Goal: Task Accomplishment & Management: Use online tool/utility

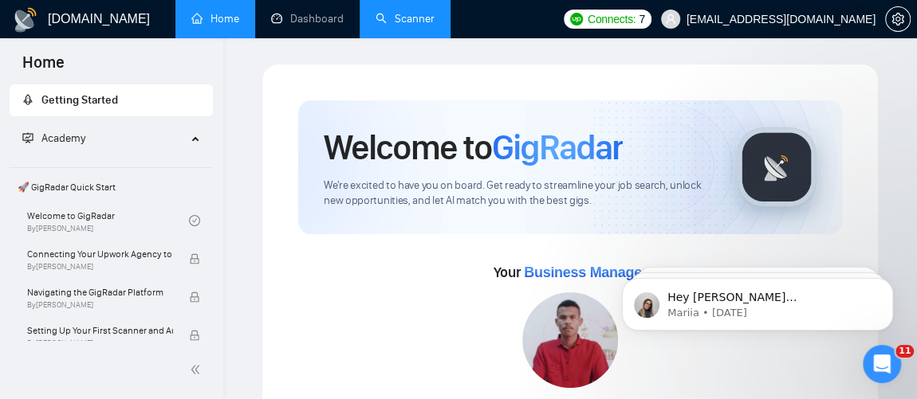
click at [413, 26] on link "Scanner" at bounding box center [404, 19] width 59 height 14
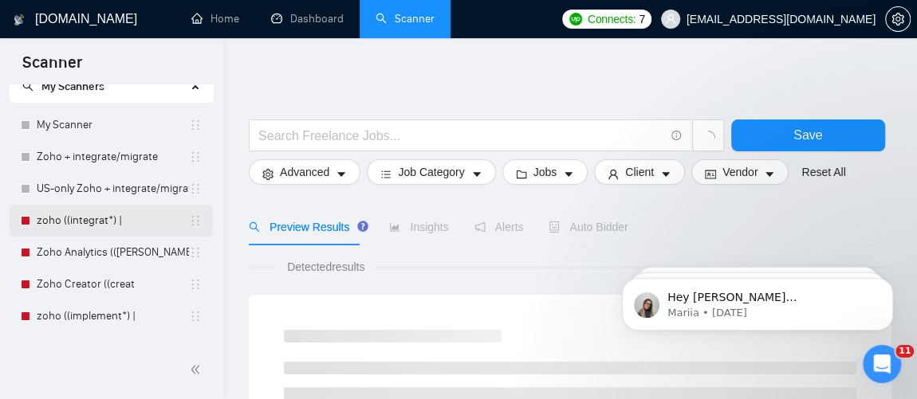
click at [101, 212] on link "zoho ((integrat*) |" at bounding box center [113, 221] width 152 height 32
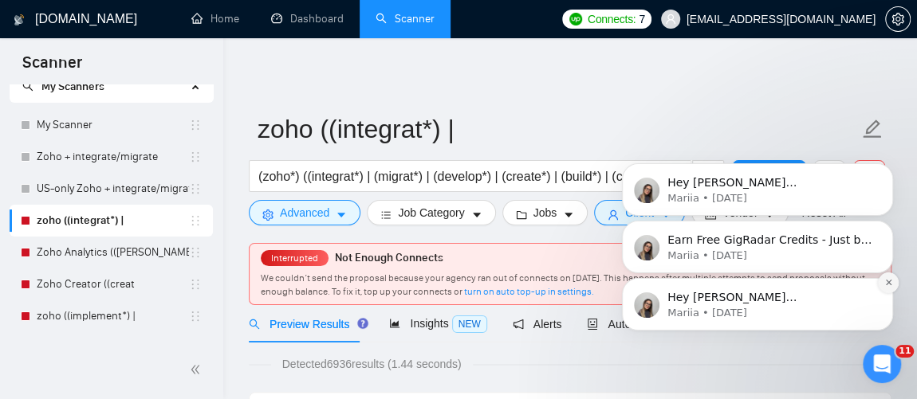
click at [887, 280] on icon "Dismiss notification" at bounding box center [888, 282] width 9 height 9
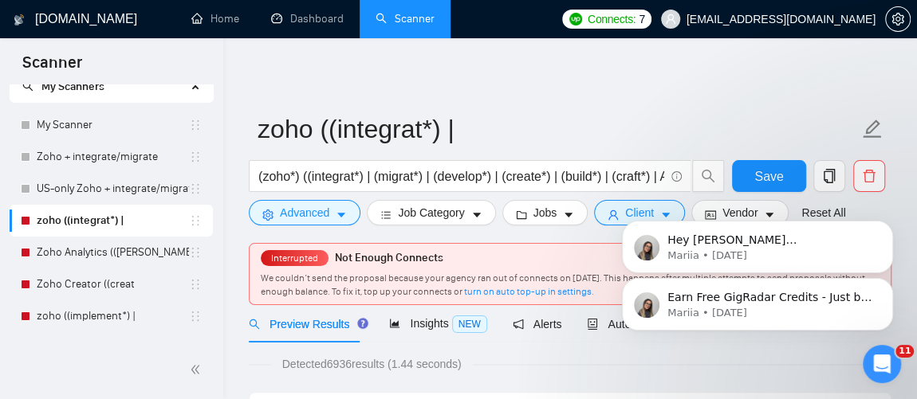
click at [887, 280] on icon "Dismiss notification" at bounding box center [888, 283] width 7 height 7
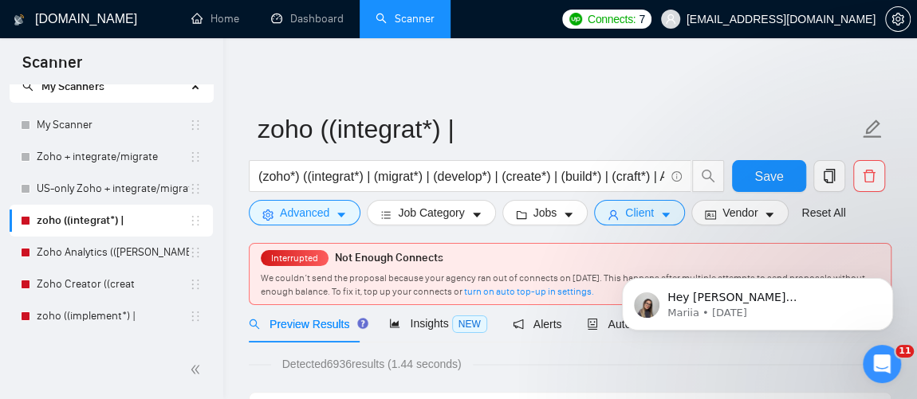
click at [887, 280] on icon "Dismiss notification" at bounding box center [888, 283] width 7 height 7
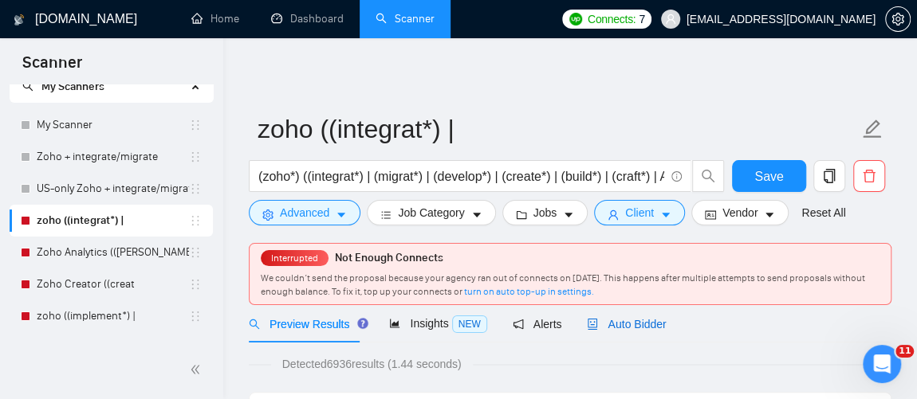
click at [624, 324] on span "Auto Bidder" at bounding box center [626, 324] width 79 height 13
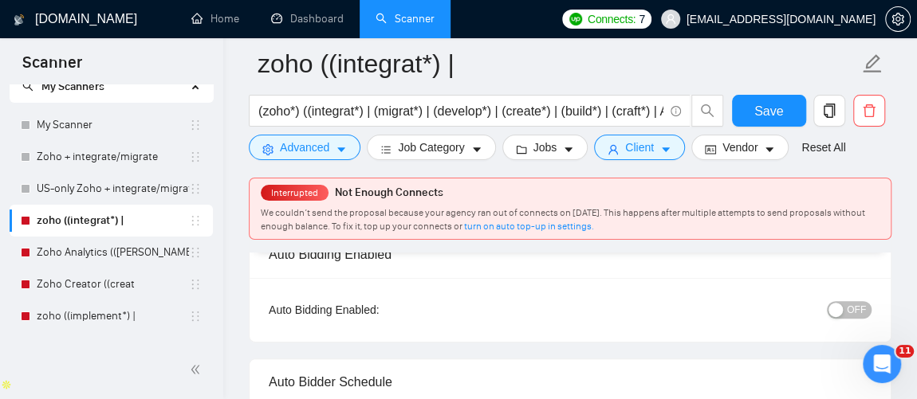
scroll to position [127, 0]
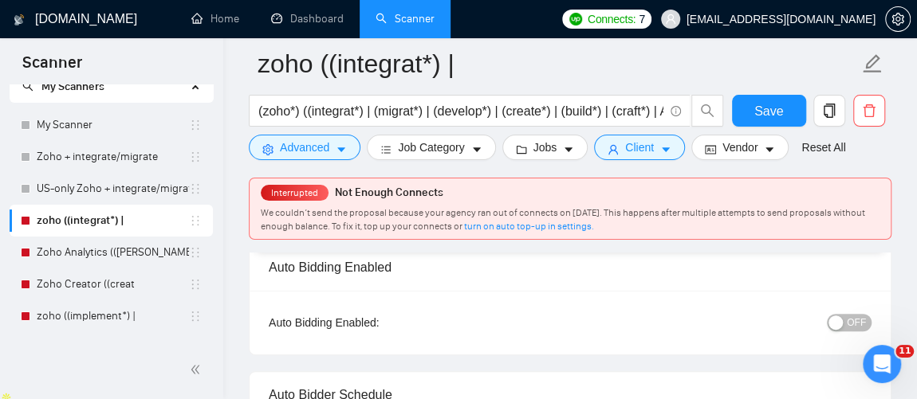
click at [859, 319] on span "OFF" at bounding box center [856, 323] width 19 height 18
click at [759, 111] on span "Save" at bounding box center [768, 111] width 29 height 20
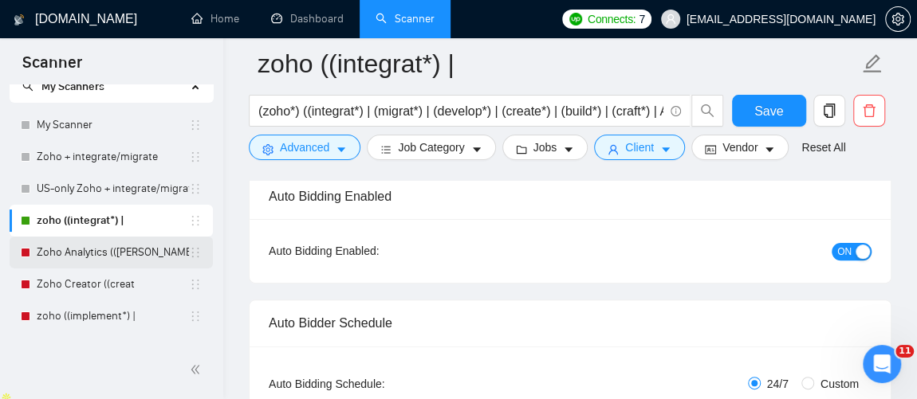
click at [117, 243] on link "Zoho Analytics (([PERSON_NAME]" at bounding box center [113, 253] width 152 height 32
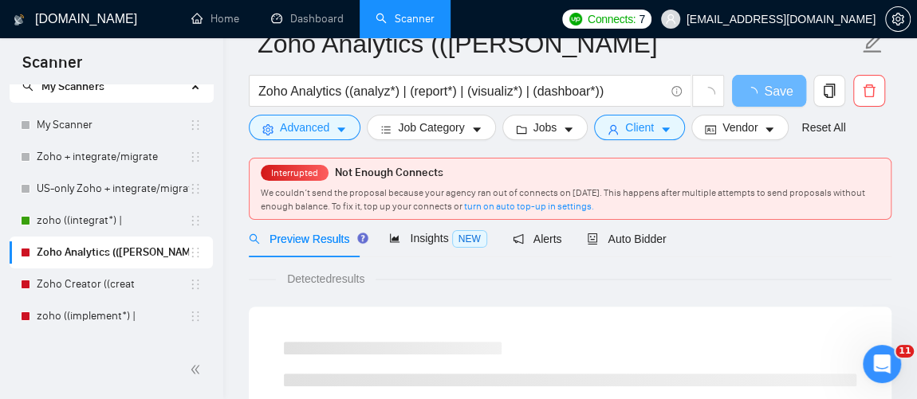
scroll to position [53, 0]
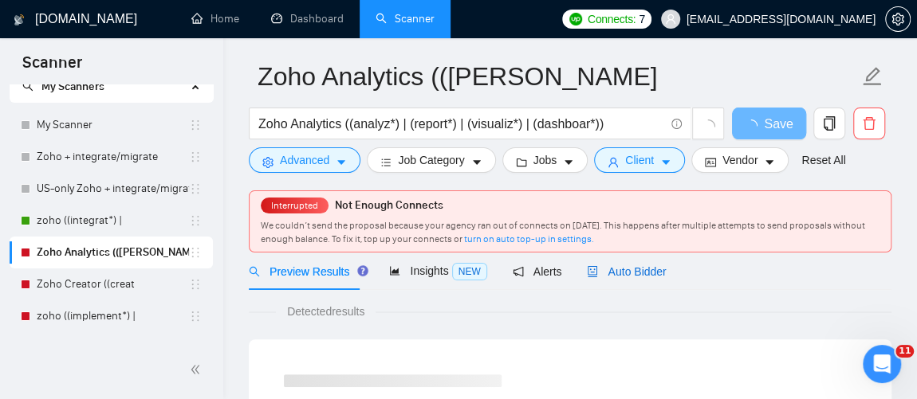
click at [614, 265] on span "Auto Bidder" at bounding box center [626, 271] width 79 height 13
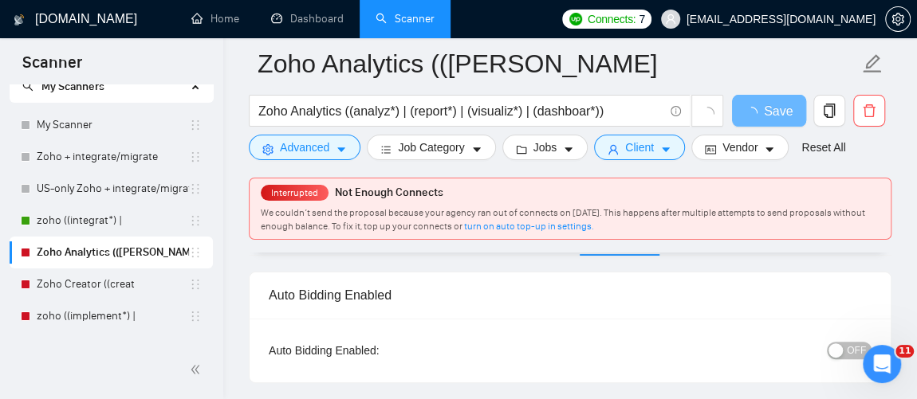
scroll to position [117, 0]
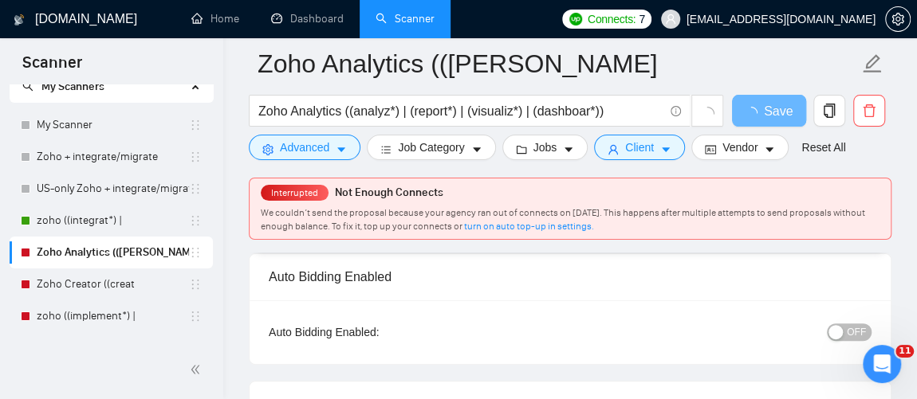
click at [856, 337] on span "OFF" at bounding box center [856, 333] width 19 height 18
click at [766, 104] on span "Save" at bounding box center [768, 111] width 29 height 20
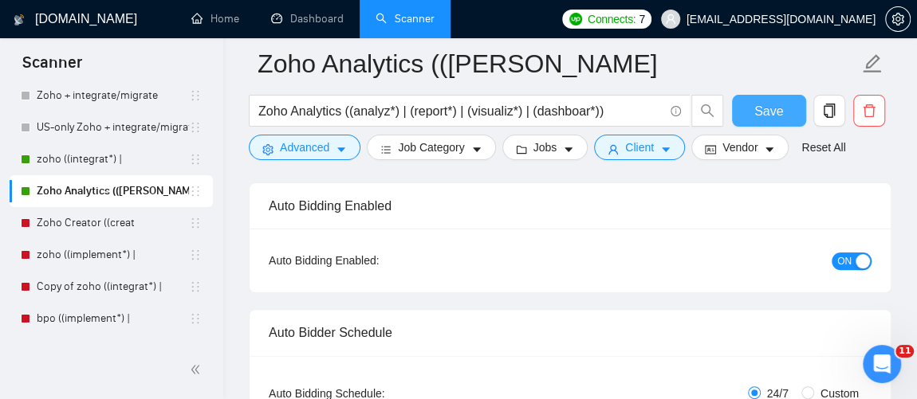
scroll to position [138, 0]
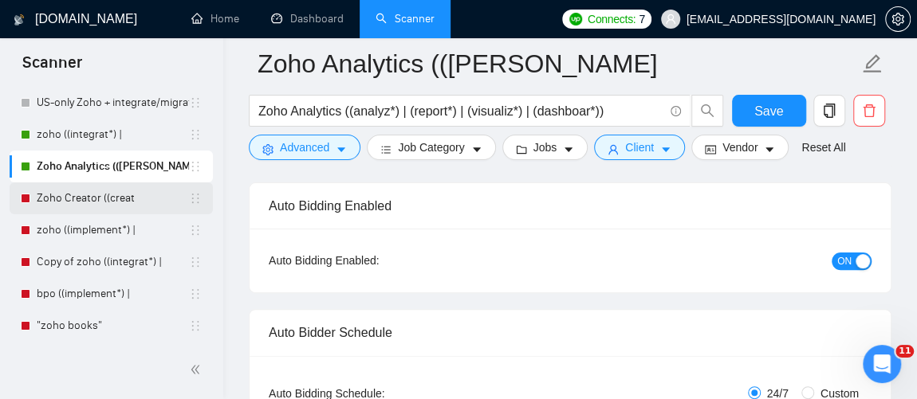
click at [98, 195] on link "Zoho Creator ((creat" at bounding box center [113, 199] width 152 height 32
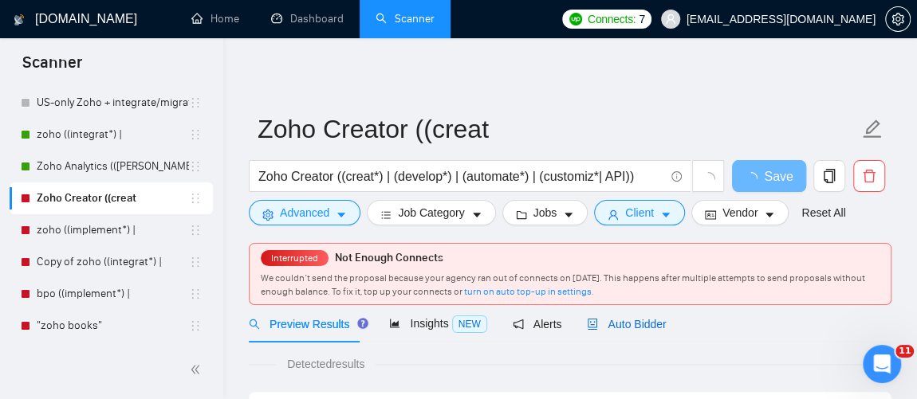
click at [634, 318] on span "Auto Bidder" at bounding box center [626, 324] width 79 height 13
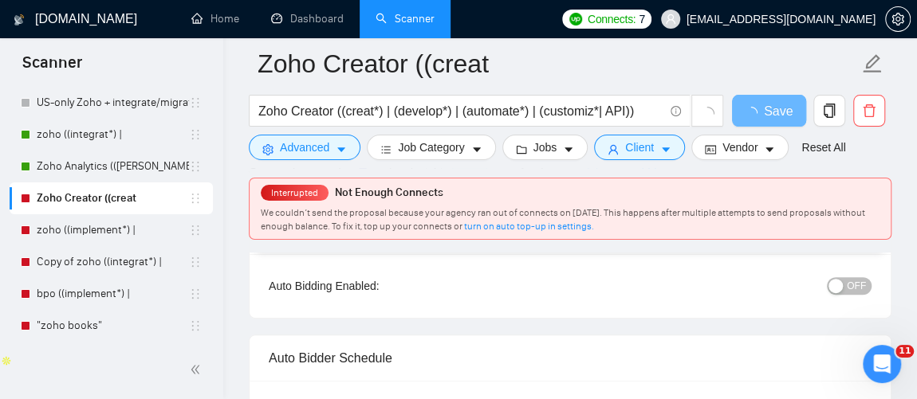
scroll to position [147, 0]
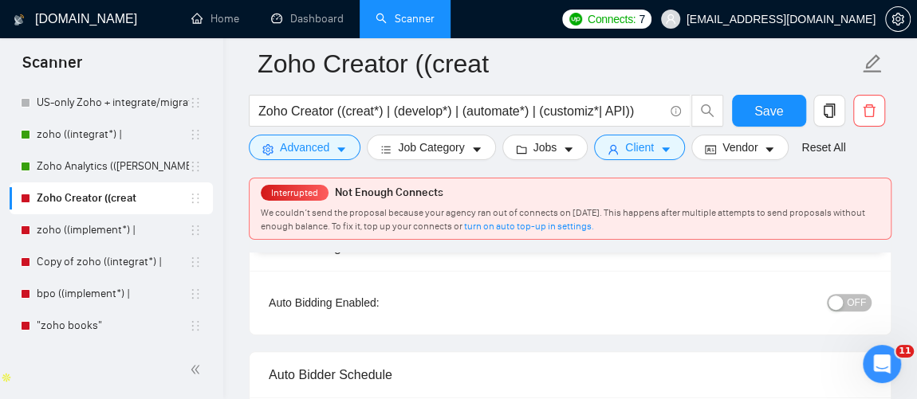
click at [862, 295] on span "OFF" at bounding box center [856, 303] width 19 height 18
click at [758, 113] on span "Save" at bounding box center [768, 111] width 29 height 20
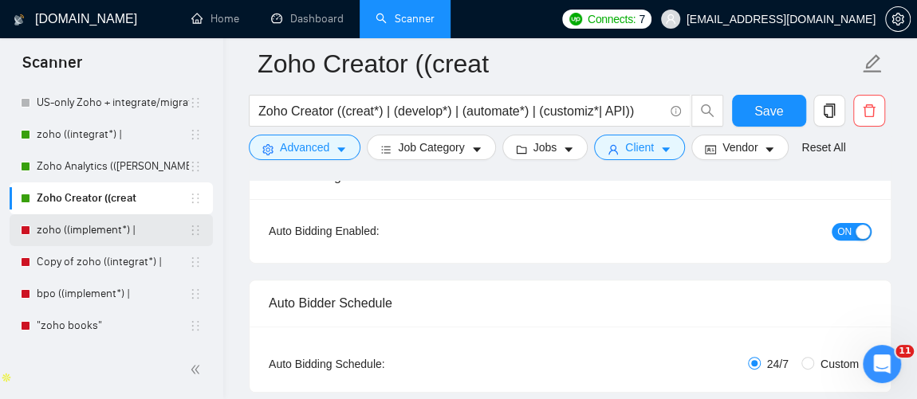
click at [106, 234] on link "zoho ((implement*) |" at bounding box center [113, 230] width 152 height 32
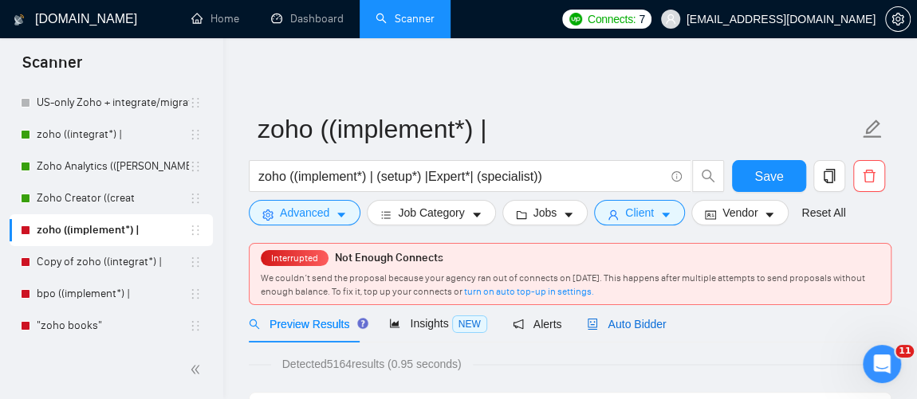
click at [621, 331] on div "Auto Bidder" at bounding box center [626, 325] width 79 height 18
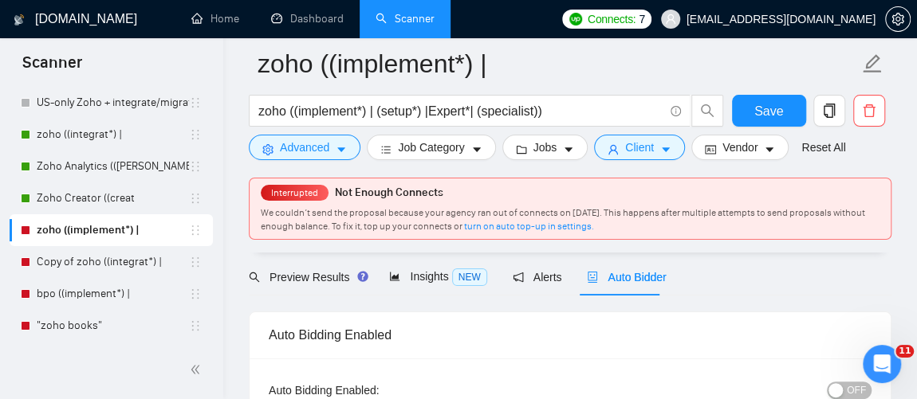
scroll to position [118, 0]
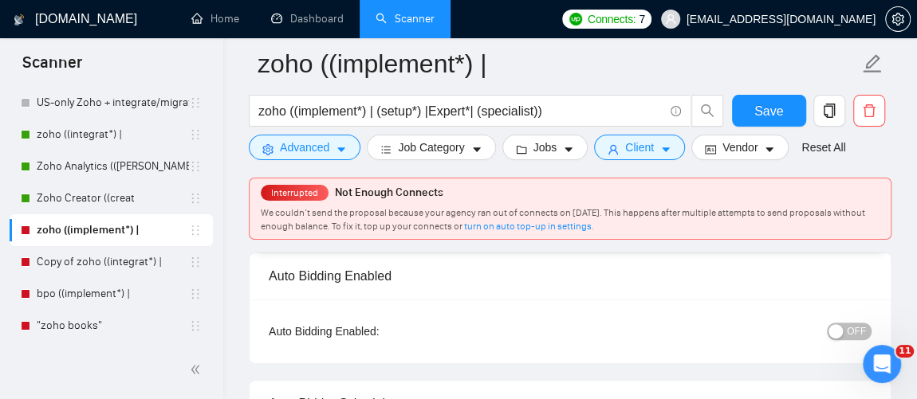
click at [870, 331] on button "OFF" at bounding box center [849, 332] width 45 height 18
click at [774, 110] on span "Save" at bounding box center [768, 111] width 29 height 20
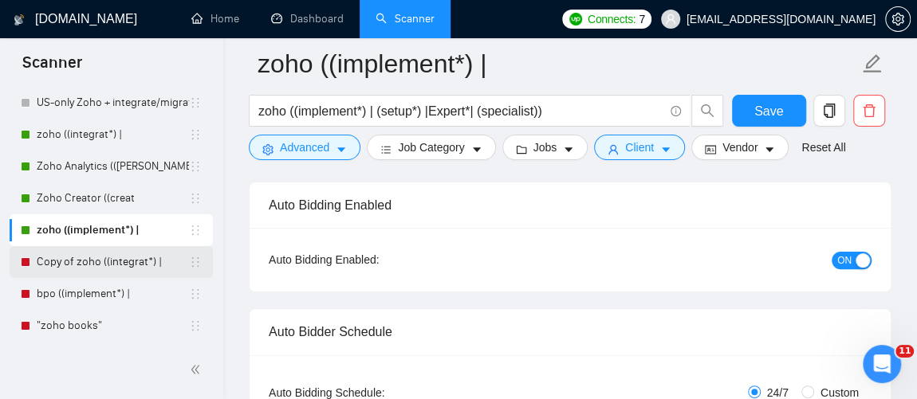
click at [89, 271] on link "Copy of zoho ((integrat*) |" at bounding box center [113, 262] width 152 height 32
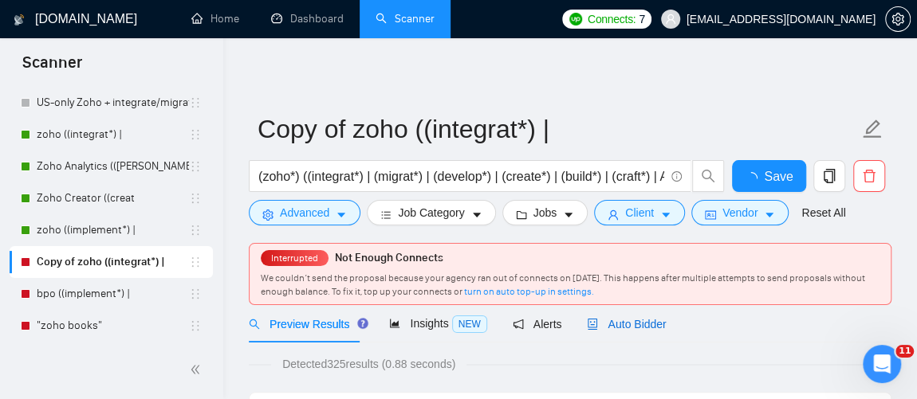
click at [648, 322] on span "Auto Bidder" at bounding box center [626, 324] width 79 height 13
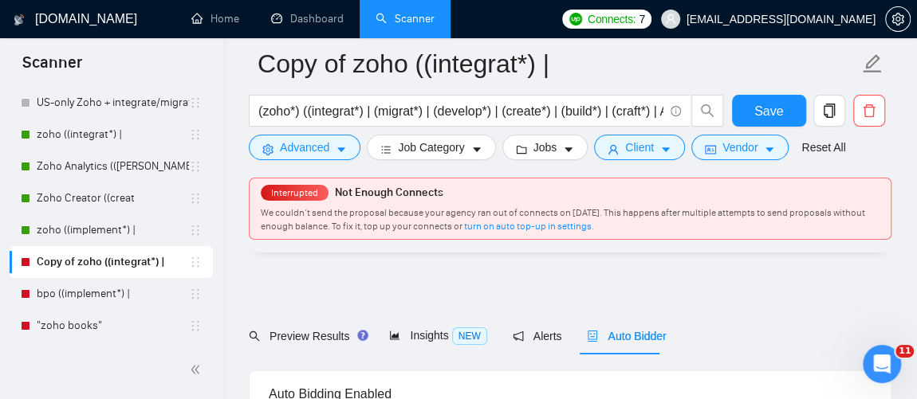
scroll to position [85, 0]
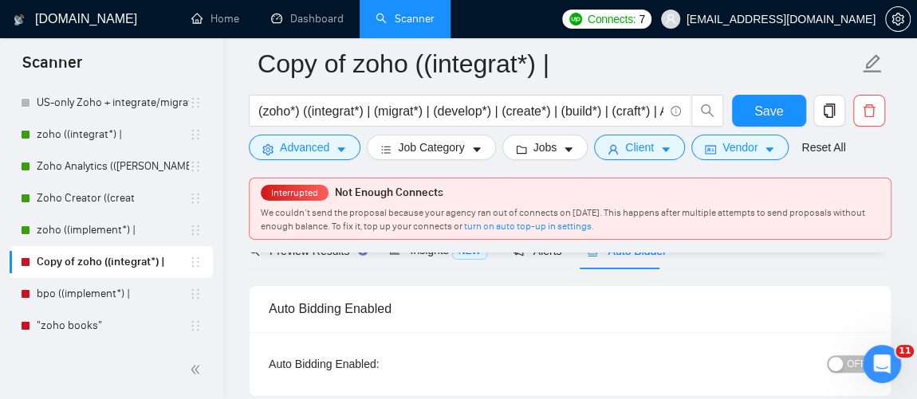
click at [858, 365] on span "OFF" at bounding box center [856, 365] width 19 height 18
click at [783, 116] on button "Save" at bounding box center [769, 111] width 74 height 32
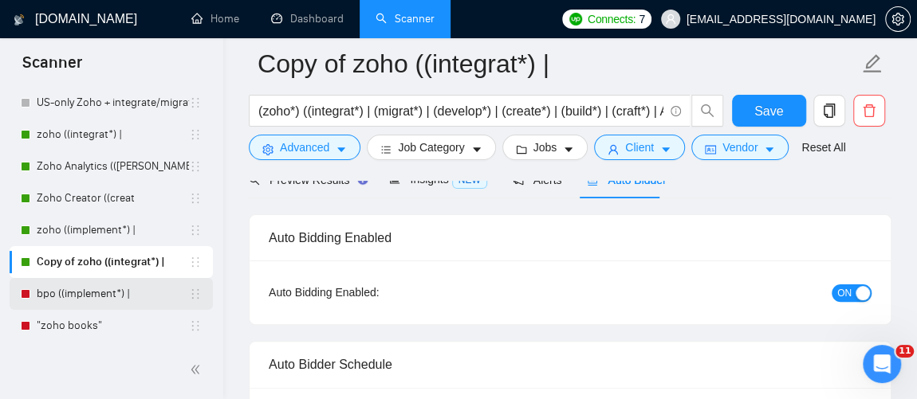
click at [69, 303] on link "bpo ((implement*) |" at bounding box center [113, 294] width 152 height 32
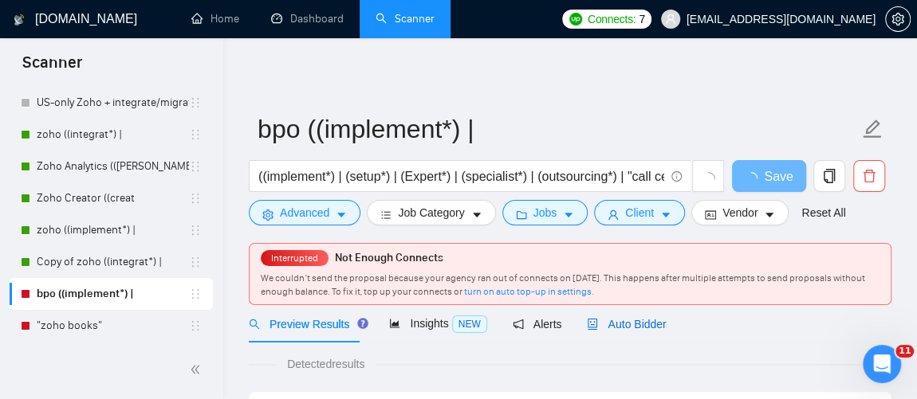
click at [600, 325] on span "Auto Bidder" at bounding box center [626, 324] width 79 height 13
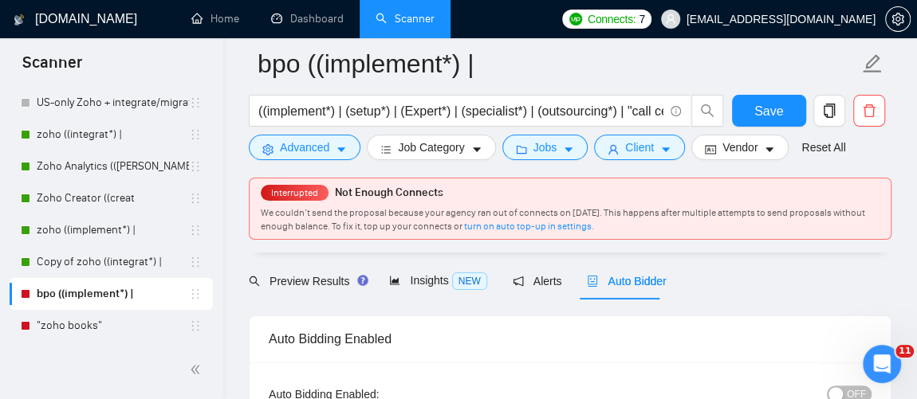
scroll to position [122, 0]
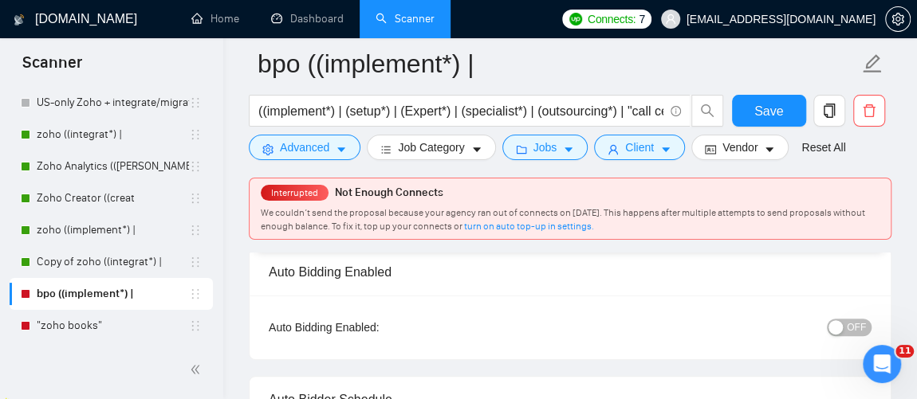
click at [864, 324] on span "OFF" at bounding box center [856, 328] width 19 height 18
click at [755, 112] on span "Save" at bounding box center [768, 111] width 29 height 20
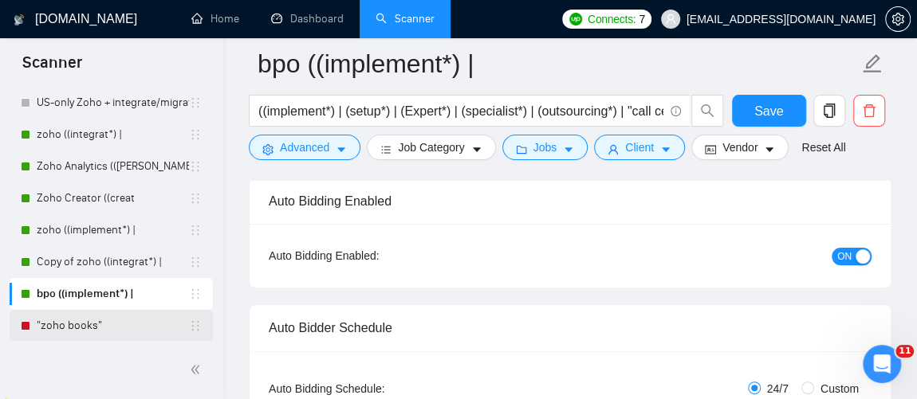
click at [99, 328] on link ""zoho books"" at bounding box center [113, 326] width 152 height 32
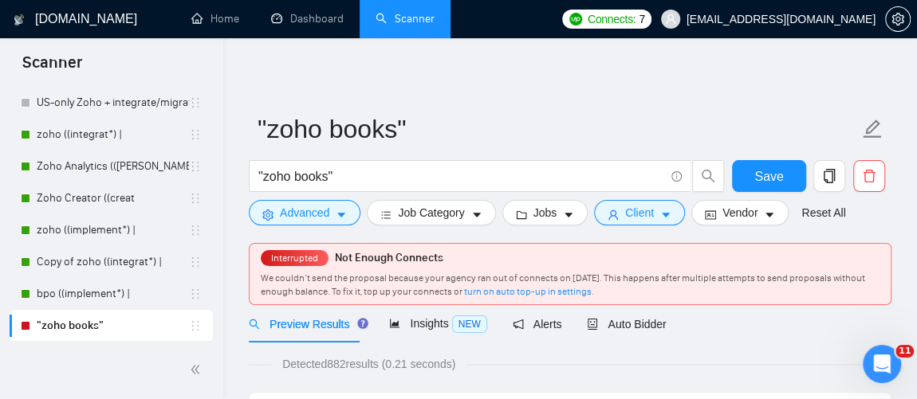
scroll to position [5, 0]
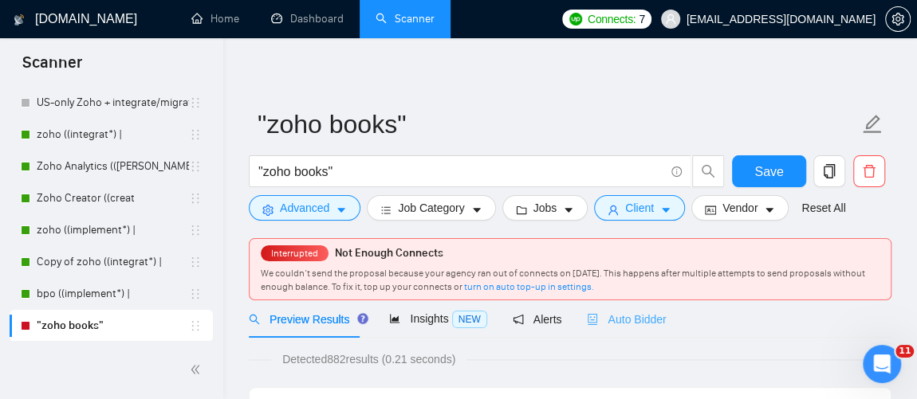
click at [626, 330] on div "Auto Bidder" at bounding box center [626, 319] width 79 height 37
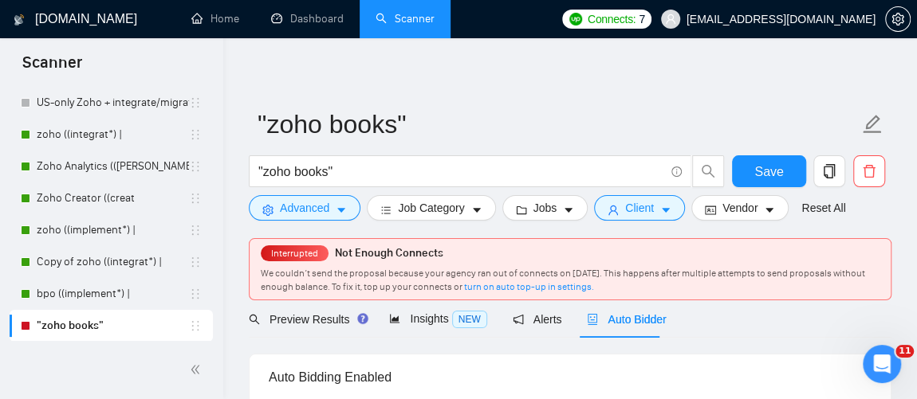
scroll to position [109, 0]
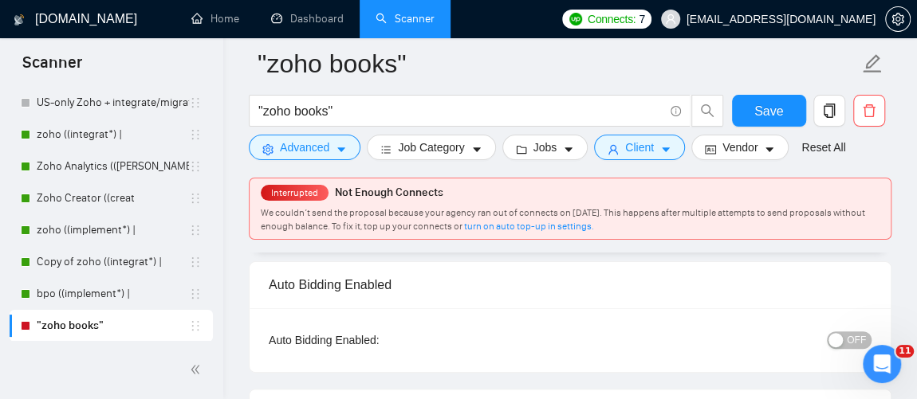
click at [869, 344] on button "OFF" at bounding box center [849, 341] width 45 height 18
click at [772, 112] on span "Save" at bounding box center [768, 111] width 29 height 20
